Goal: Task Accomplishment & Management: Manage account settings

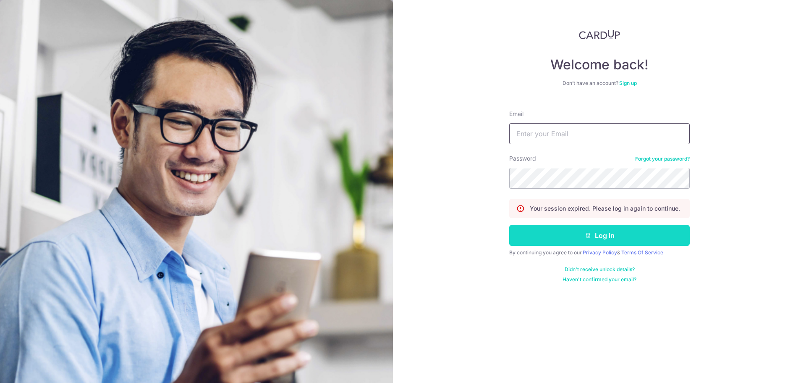
type input "[EMAIL_ADDRESS][DOMAIN_NAME]"
click at [588, 238] on icon "submit" at bounding box center [588, 235] width 7 height 7
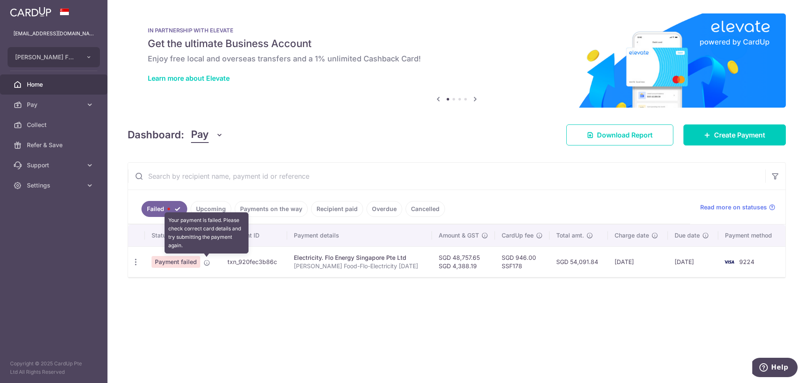
click at [206, 263] on body "gekchong@eehuifood.com EE HUI FOOD MANUFACTURE PTE LTD Add new company EE HUI F…" at bounding box center [403, 191] width 806 height 383
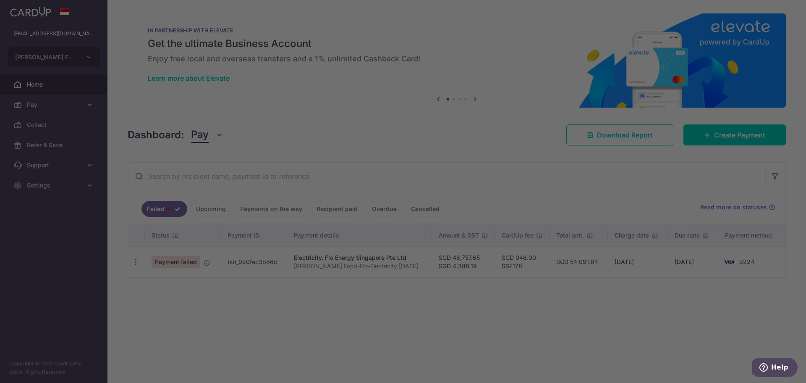
click at [207, 262] on div at bounding box center [407, 193] width 814 height 386
click at [205, 297] on div at bounding box center [407, 193] width 814 height 386
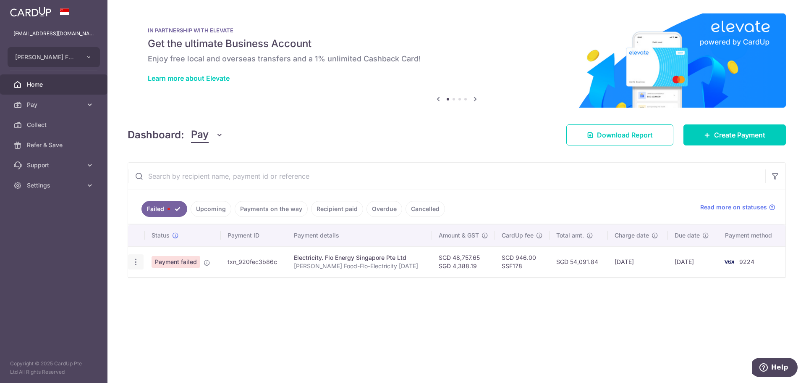
click at [135, 261] on icon "button" at bounding box center [135, 261] width 9 height 9
click at [298, 281] on div "Status Payment ID Payment details Amount & GST CardUp fee Total amt. Charge dat…" at bounding box center [457, 266] width 658 height 84
click at [204, 259] on icon at bounding box center [207, 262] width 7 height 7
click at [206, 260] on icon at bounding box center [207, 262] width 7 height 7
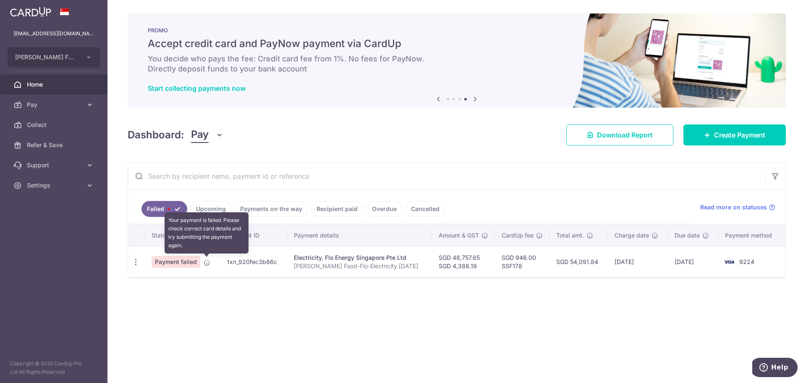
click at [206, 262] on icon at bounding box center [207, 262] width 7 height 7
click at [134, 262] on icon "button" at bounding box center [135, 261] width 9 height 9
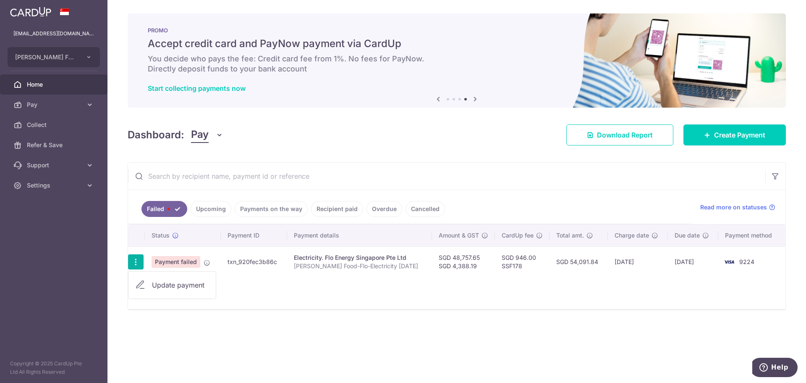
click at [160, 282] on span "Update payment" at bounding box center [180, 285] width 57 height 10
radio input "true"
type input "48,757.65"
type input "4,388.19"
type input "[PERSON_NAME] Food-Flo-Electricity [DATE]"
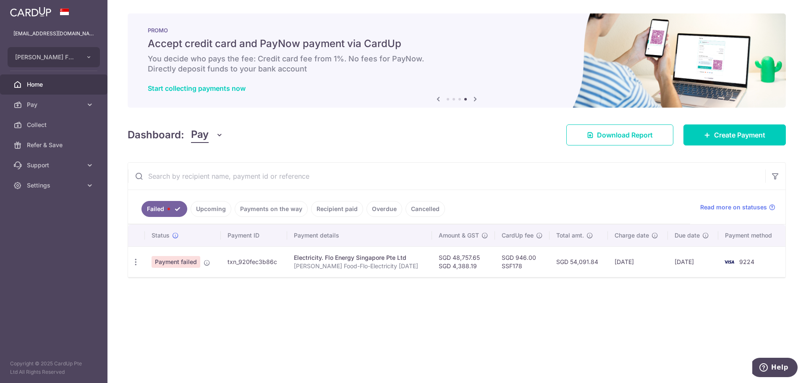
type input "SSF178"
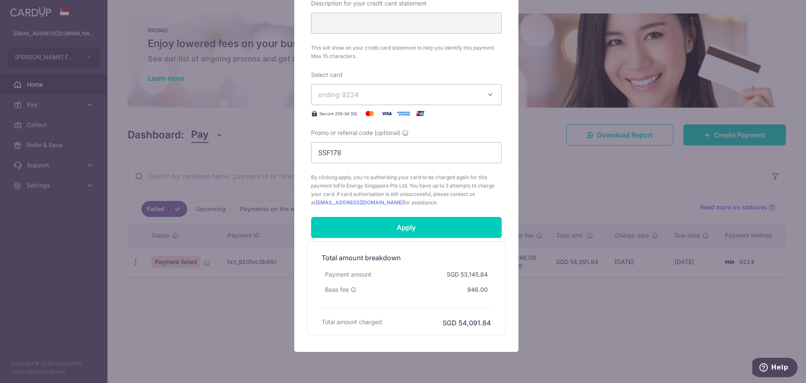
scroll to position [369, 0]
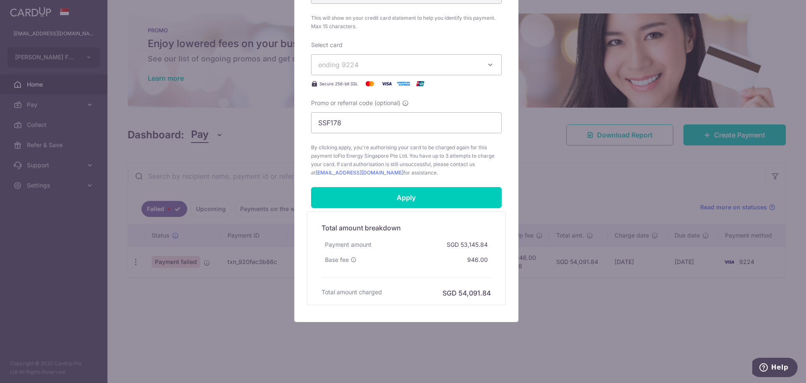
click at [571, 313] on div "Edit payment By clicking apply, you will make changes to all payments to Flo En…" at bounding box center [403, 191] width 806 height 383
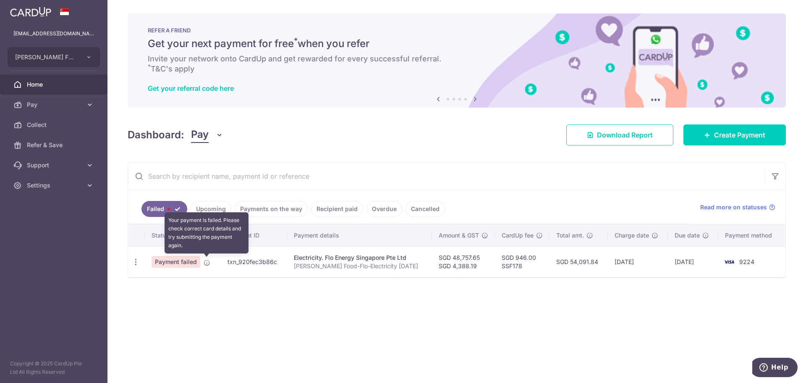
click at [204, 265] on icon at bounding box center [207, 262] width 7 height 7
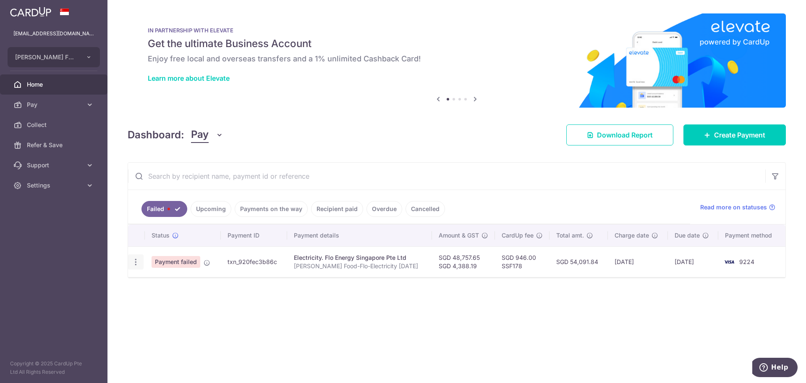
click at [137, 261] on icon "button" at bounding box center [135, 261] width 9 height 9
click at [156, 284] on span "Update payment" at bounding box center [180, 285] width 57 height 10
radio input "true"
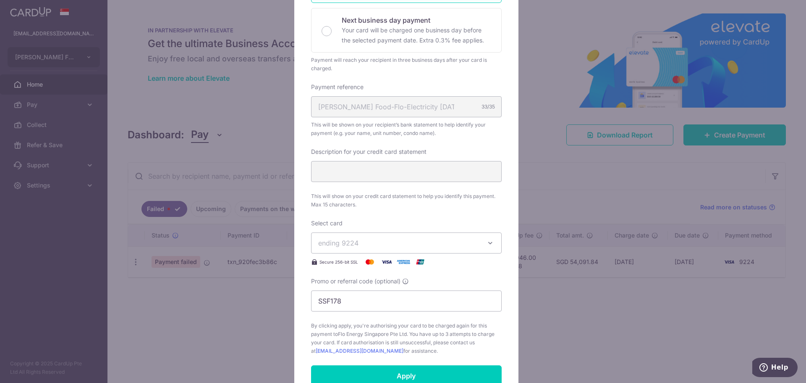
scroll to position [210, 0]
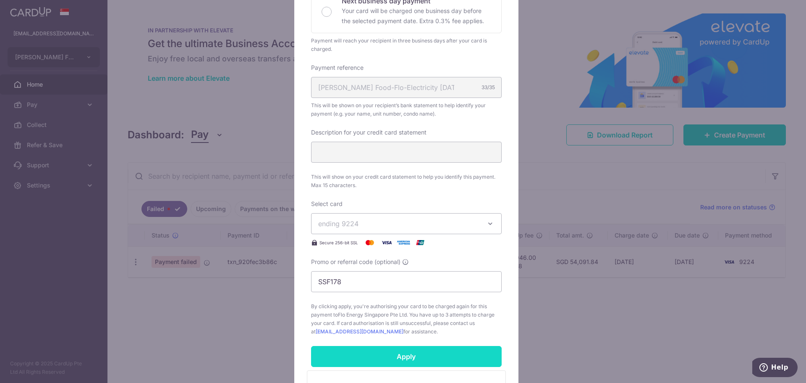
click at [419, 361] on input "Apply" at bounding box center [406, 356] width 191 height 21
